Goal: Information Seeking & Learning: Learn about a topic

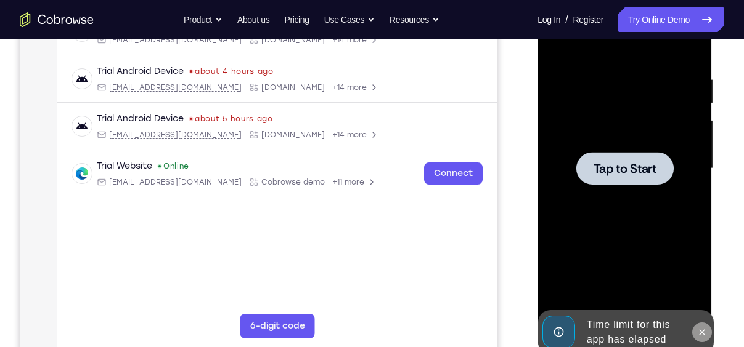
click at [706, 332] on icon at bounding box center [701, 333] width 10 height 10
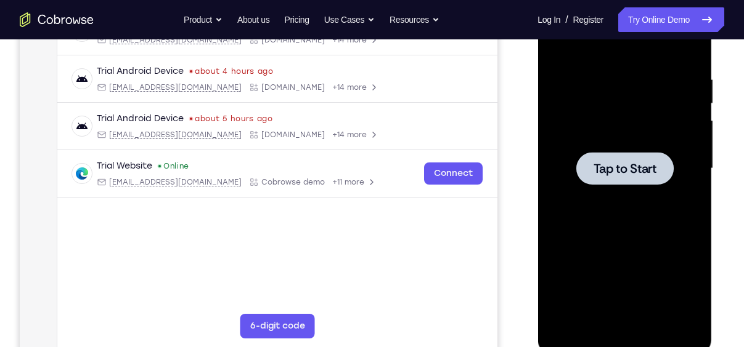
click at [593, 174] on span "Tap to Start" at bounding box center [624, 169] width 63 height 12
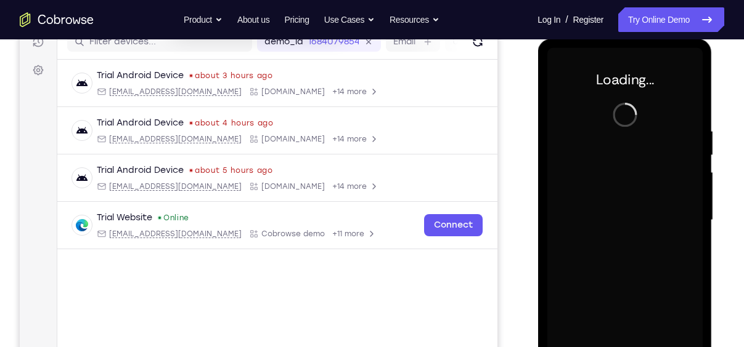
scroll to position [166, 0]
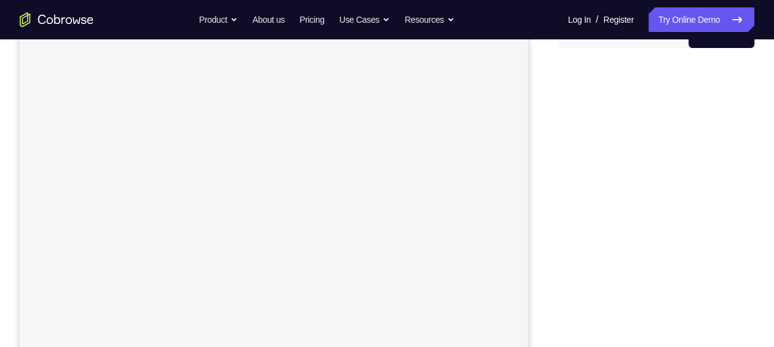
scroll to position [137, 0]
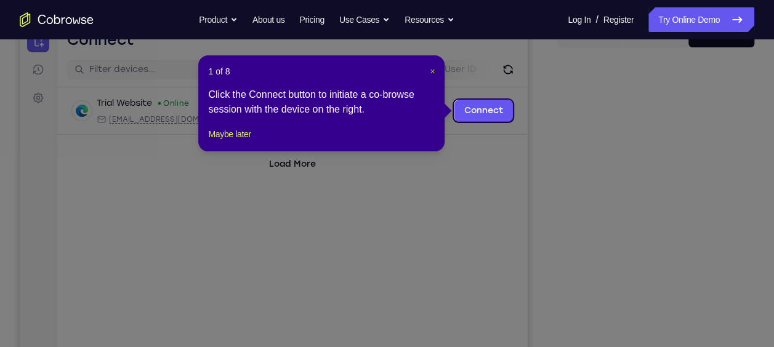
click at [430, 70] on span "×" at bounding box center [432, 72] width 5 height 10
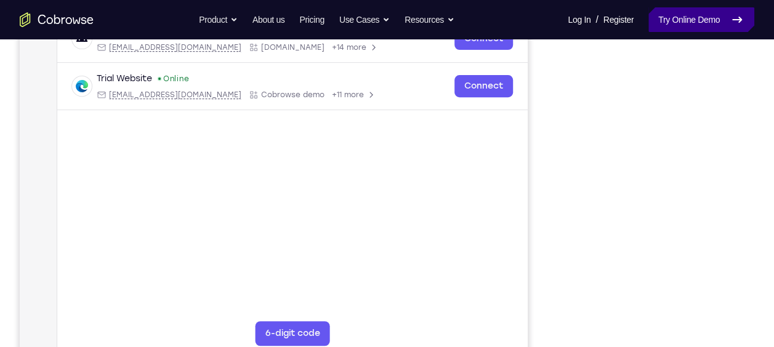
scroll to position [206, 0]
